Goal: Task Accomplishment & Management: Manage account settings

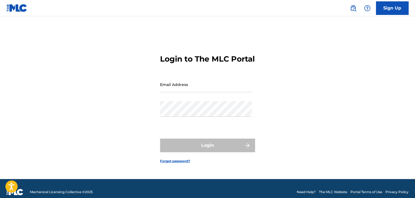
click at [188, 89] on input "Email Address" at bounding box center [206, 84] width 92 height 15
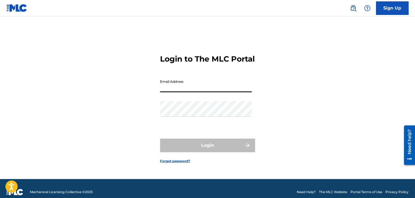
type input "[EMAIL_ADDRESS][DOMAIN_NAME]"
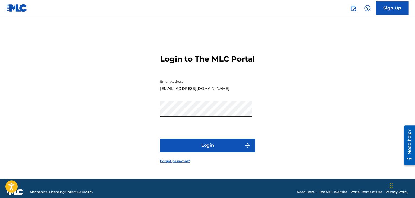
click at [205, 147] on button "Login" at bounding box center [207, 146] width 95 height 14
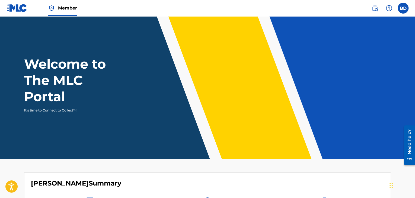
scroll to position [80, 0]
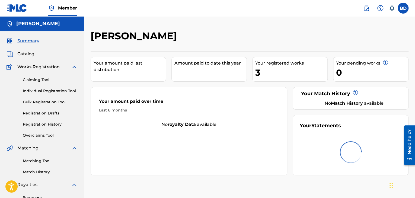
click at [53, 122] on link "Registration History" at bounding box center [50, 125] width 55 height 6
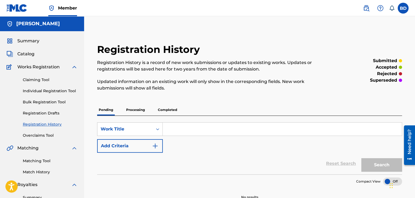
click at [144, 110] on p "Processing" at bounding box center [136, 109] width 22 height 11
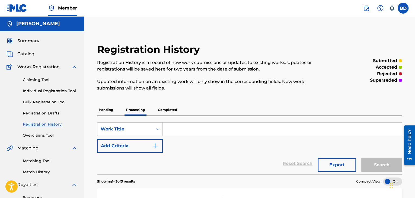
click at [33, 55] on span "Catalog" at bounding box center [25, 54] width 17 height 7
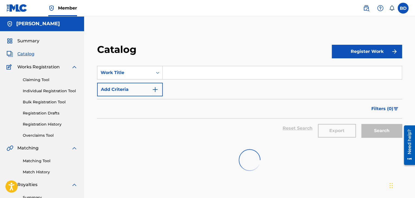
click at [32, 55] on span "Catalog" at bounding box center [25, 54] width 17 height 7
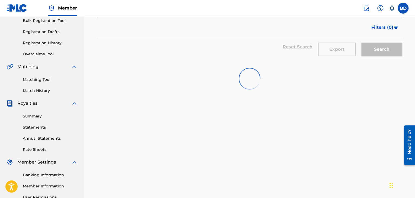
click at [44, 175] on link "Banking Information" at bounding box center [50, 175] width 55 height 6
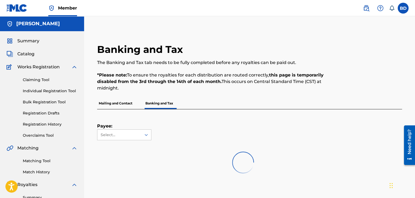
click at [31, 53] on span "Catalog" at bounding box center [25, 54] width 17 height 7
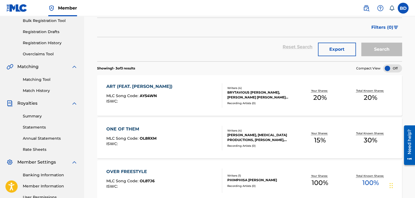
scroll to position [109, 0]
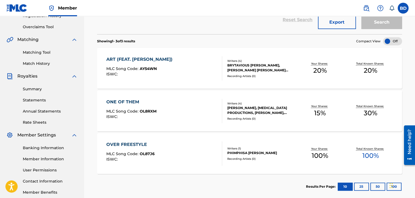
click at [169, 149] on div "OVER FREESTYLE MLC Song Code : OL87J6 ISWC :" at bounding box center [164, 153] width 116 height 24
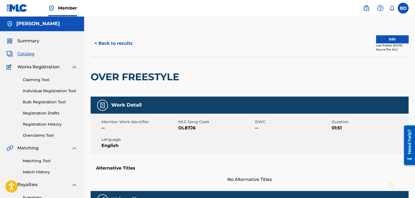
click at [129, 46] on button "< Back to results" at bounding box center [114, 44] width 46 height 14
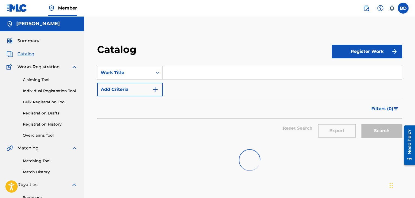
scroll to position [109, 0]
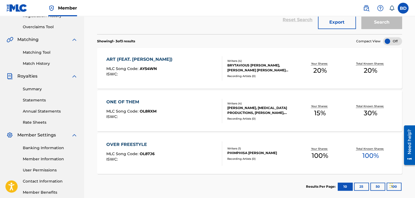
click at [171, 107] on div "ONE OF THEM MLC Song Code : OL8RXM ISWC :" at bounding box center [164, 111] width 116 height 24
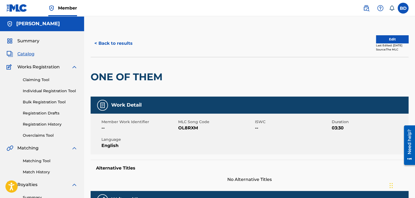
click at [119, 46] on button "< Back to results" at bounding box center [114, 44] width 46 height 14
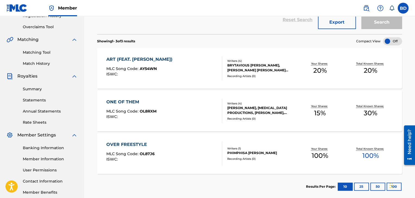
click at [166, 72] on div "ART (FEAT. LATTO) MLC Song Code : AY54WN ISWC :" at bounding box center [164, 68] width 116 height 24
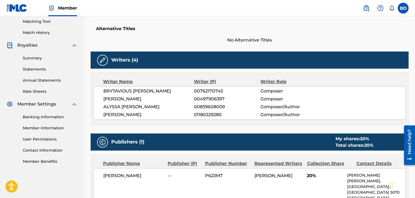
scroll to position [167, 0]
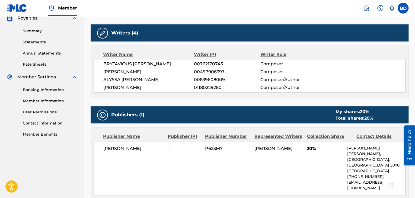
click at [48, 88] on link "Banking Information" at bounding box center [50, 90] width 55 height 6
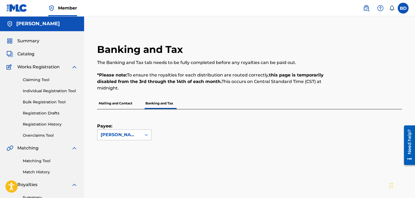
click at [130, 137] on div "[PERSON_NAME]" at bounding box center [119, 135] width 37 height 7
drag, startPoint x: 147, startPoint y: 134, endPoint x: 155, endPoint y: 129, distance: 9.6
click at [147, 134] on icon at bounding box center [145, 134] width 5 height 5
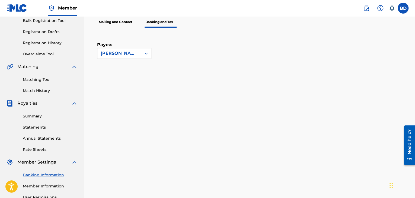
scroll to position [27, 0]
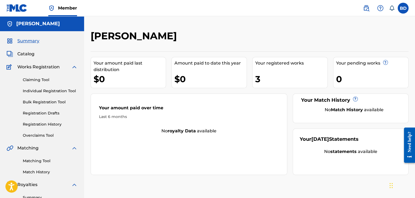
scroll to position [109, 0]
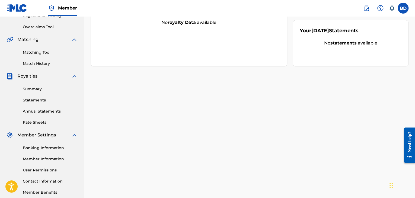
click at [47, 150] on link "Banking Information" at bounding box center [50, 148] width 55 height 6
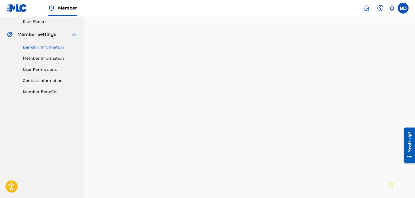
scroll to position [182, 0]
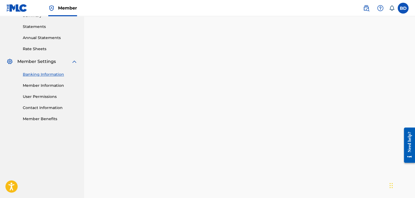
click at [175, 4] on nav "Member BD BD Bipin Dural mikepensado@gmail.com Notification Preferences Profile…" at bounding box center [207, 8] width 415 height 16
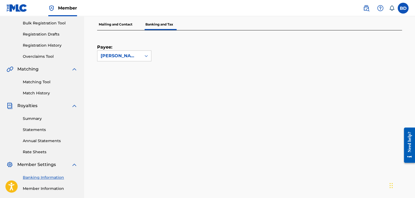
scroll to position [25, 0]
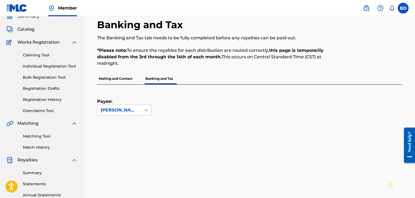
click at [38, 138] on link "Matching Tool" at bounding box center [50, 136] width 55 height 6
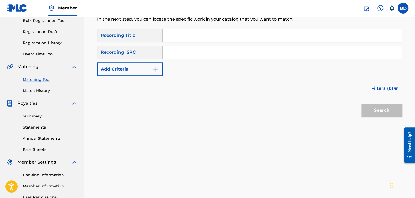
scroll to position [138, 0]
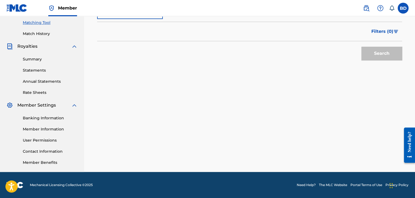
click at [49, 118] on link "Banking Information" at bounding box center [50, 118] width 55 height 6
